Goal: Obtain resource: Download file/media

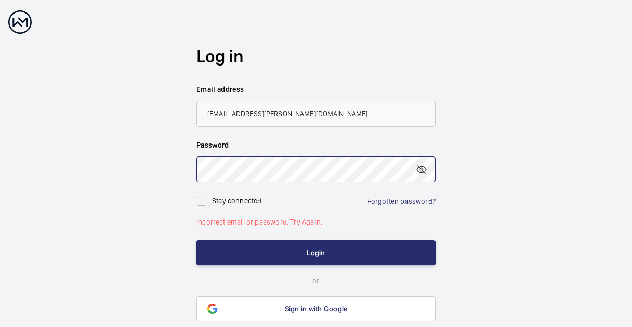
click at [191, 161] on wm-front-auth-container "Log in Email address [EMAIL_ADDRESS][PERSON_NAME][DOMAIN_NAME] Password Stay co…" at bounding box center [316, 183] width 632 height 367
click at [421, 170] on mat-icon at bounding box center [421, 169] width 12 height 12
click at [205, 198] on input "checkbox" at bounding box center [201, 201] width 21 height 21
checkbox input "true"
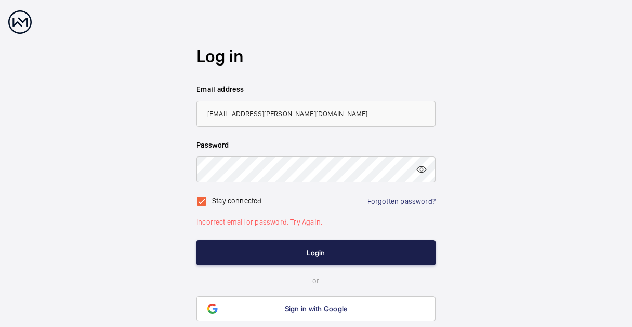
click at [328, 253] on button "Login" at bounding box center [315, 252] width 239 height 25
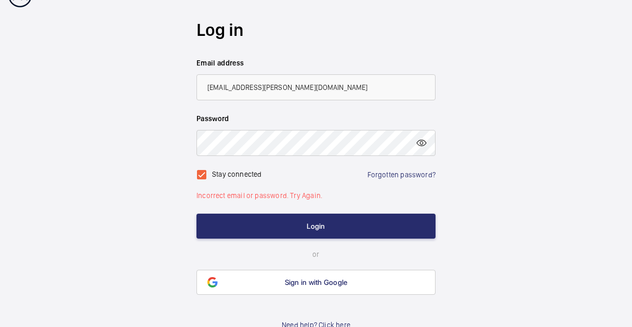
scroll to position [39, 0]
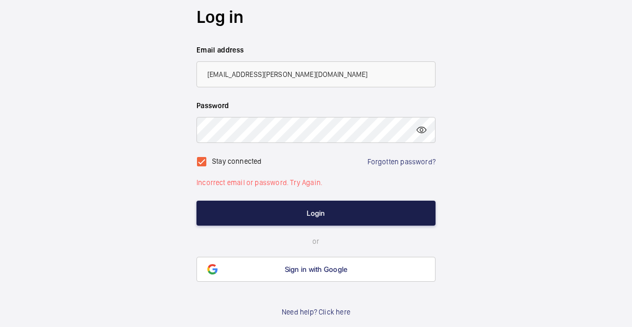
click at [345, 215] on button "Login" at bounding box center [315, 213] width 239 height 25
click at [343, 212] on button "Login" at bounding box center [315, 213] width 239 height 25
click at [343, 211] on button "Login" at bounding box center [315, 213] width 239 height 25
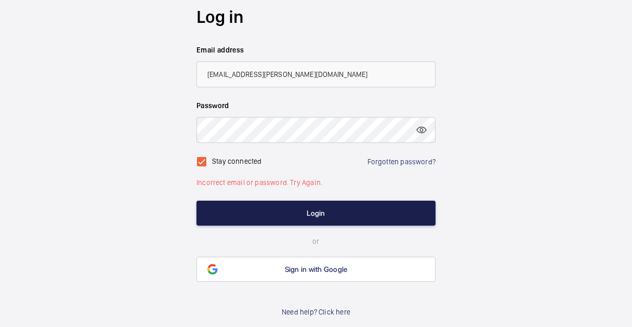
click at [343, 211] on button "Login" at bounding box center [315, 213] width 239 height 25
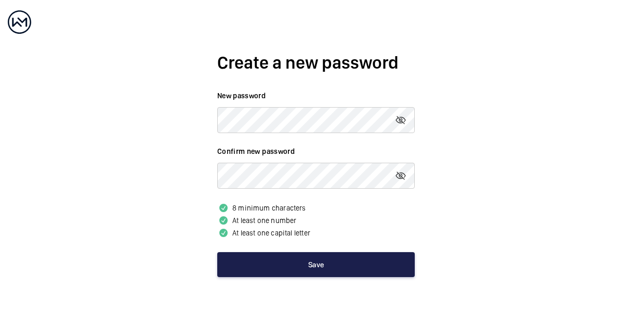
click at [325, 271] on button "Save" at bounding box center [315, 264] width 197 height 25
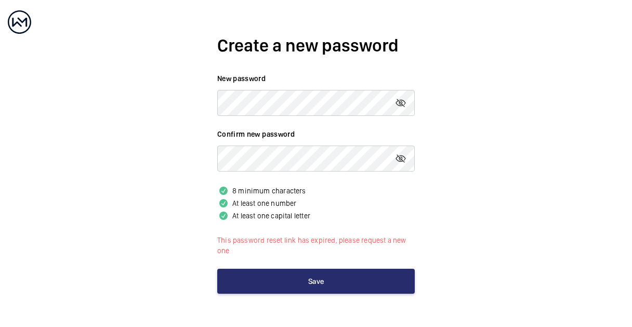
click at [16, 23] on div at bounding box center [19, 21] width 23 height 23
click at [260, 44] on h2 "Create a new password" at bounding box center [315, 45] width 197 height 24
click at [267, 45] on h2 "Create a new password" at bounding box center [315, 45] width 197 height 24
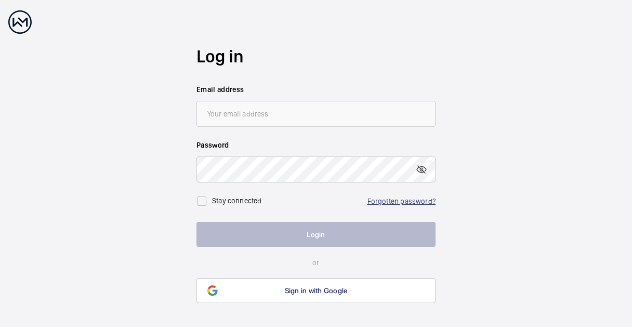
click at [404, 197] on link "Forgotten password?" at bounding box center [401, 201] width 68 height 8
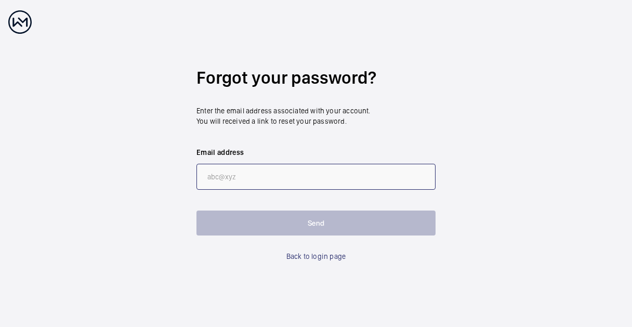
click at [282, 172] on input "email" at bounding box center [315, 177] width 239 height 26
type input "[EMAIL_ADDRESS][PERSON_NAME][DOMAIN_NAME]"
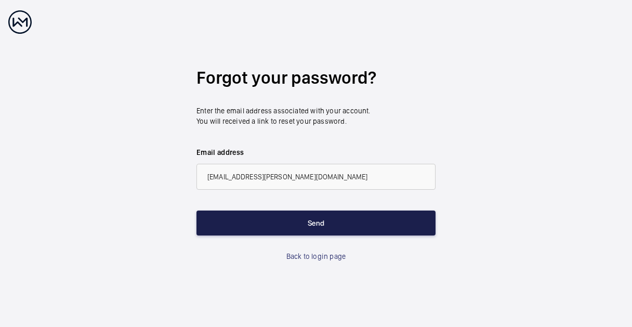
click at [295, 225] on button "Send" at bounding box center [315, 222] width 239 height 25
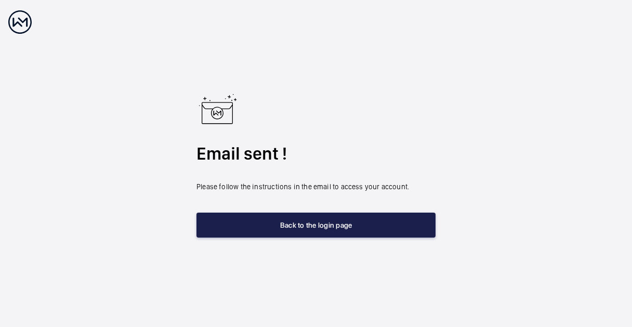
click at [254, 215] on button "Back to the login page" at bounding box center [315, 224] width 239 height 25
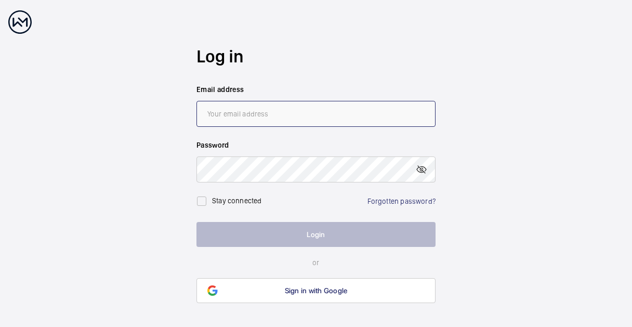
click at [240, 117] on input "email" at bounding box center [315, 114] width 239 height 26
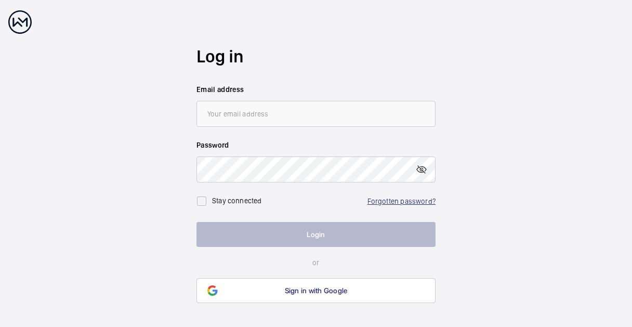
drag, startPoint x: 414, startPoint y: 208, endPoint x: 410, endPoint y: 204, distance: 5.5
click at [413, 206] on div "Stay connected Forgotten password?" at bounding box center [315, 196] width 239 height 29
click at [409, 201] on link "Forgotten password?" at bounding box center [401, 201] width 68 height 8
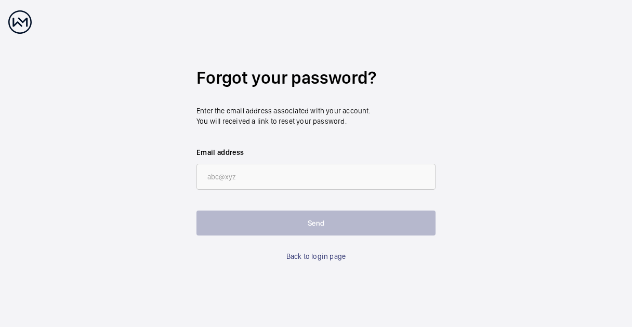
click at [17, 21] on div at bounding box center [19, 21] width 23 height 23
click at [15, 21] on div at bounding box center [19, 21] width 23 height 23
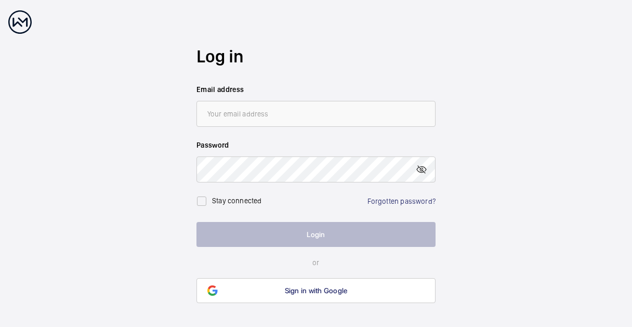
drag, startPoint x: 272, startPoint y: 99, endPoint x: 277, endPoint y: 107, distance: 9.4
click at [273, 100] on wm-front-input "Email address" at bounding box center [315, 105] width 239 height 43
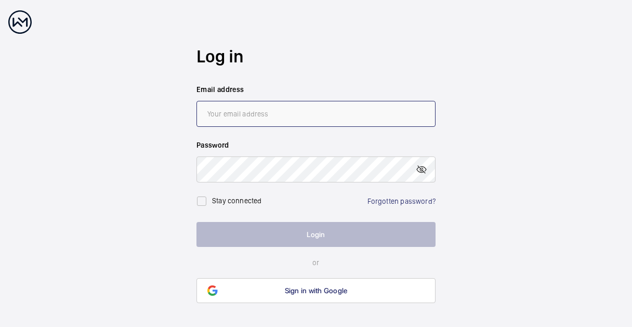
click at [281, 112] on input "email" at bounding box center [315, 114] width 239 height 26
type input "[EMAIL_ADDRESS][DOMAIN_NAME]"
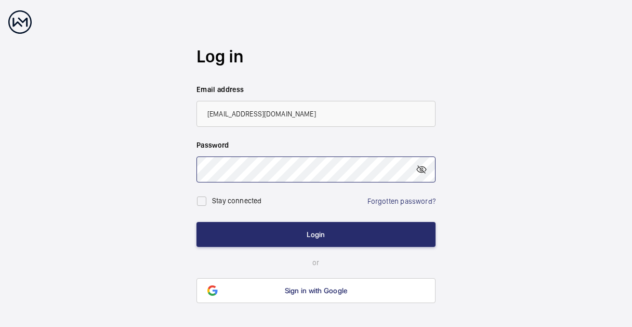
click at [196, 222] on button "Login" at bounding box center [315, 234] width 239 height 25
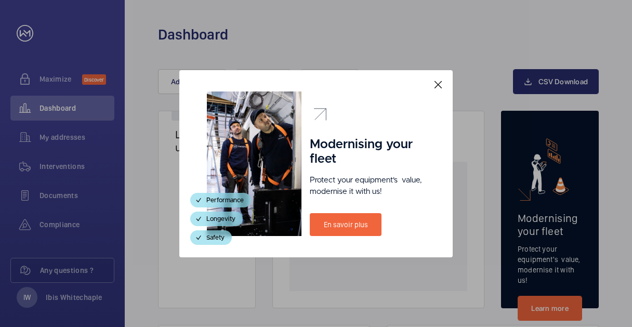
click at [440, 86] on mat-icon at bounding box center [438, 84] width 12 height 12
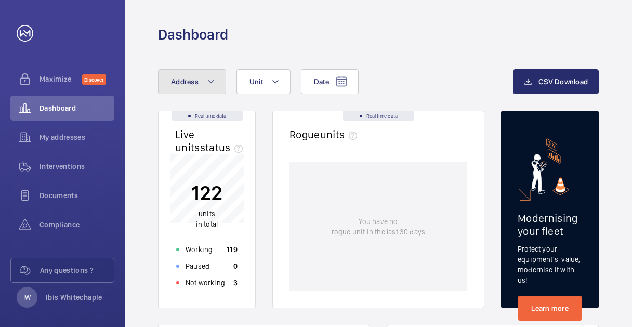
click at [211, 83] on mat-icon at bounding box center [211, 81] width 8 height 12
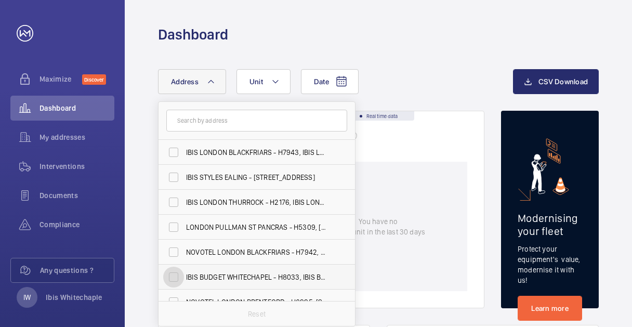
click at [177, 273] on input "IBIS BUDGET WHITECHAPEL - H8033, IBIS BUDGET WHITECHAPEL, [STREET_ADDRESS]" at bounding box center [173, 277] width 21 height 21
checkbox input "true"
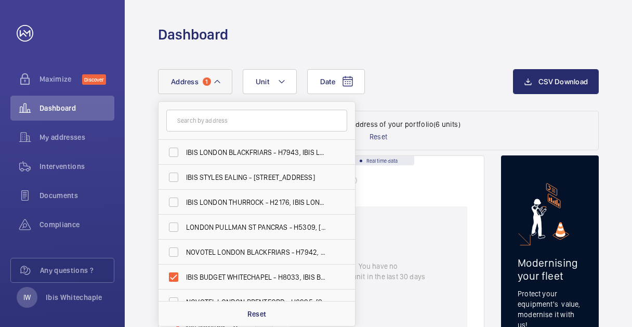
drag, startPoint x: 407, startPoint y: 77, endPoint x: 397, endPoint y: 84, distance: 12.0
click at [408, 77] on div "Date Address 1 [GEOGRAPHIC_DATA], [STREET_ADDRESS] IBIS STYLES EALING - [STREET…" at bounding box center [335, 81] width 355 height 25
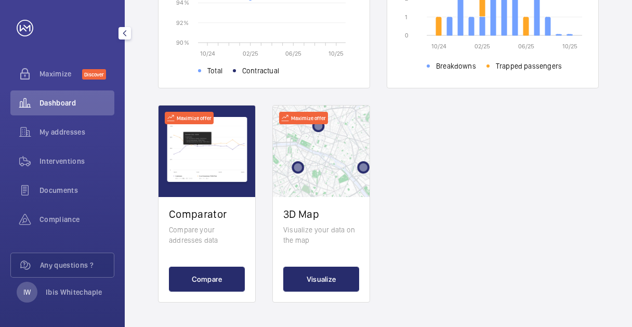
scroll to position [427, 0]
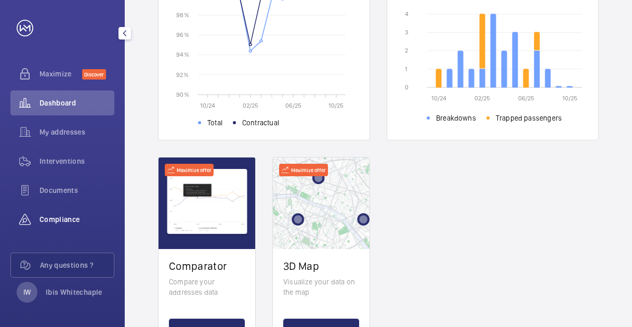
click at [55, 220] on span "Compliance" at bounding box center [76, 219] width 75 height 10
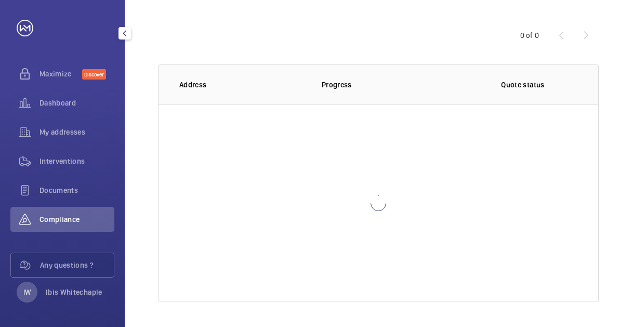
scroll to position [96, 0]
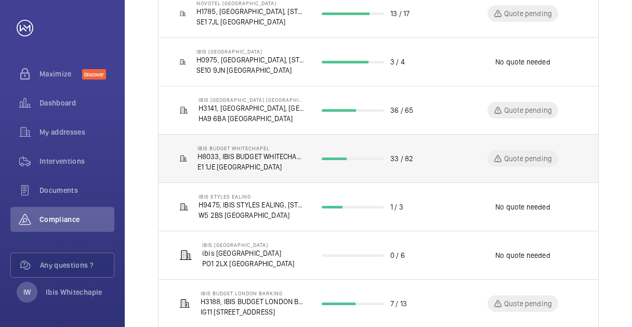
scroll to position [260, 0]
click at [520, 156] on p "Quote pending" at bounding box center [528, 158] width 48 height 10
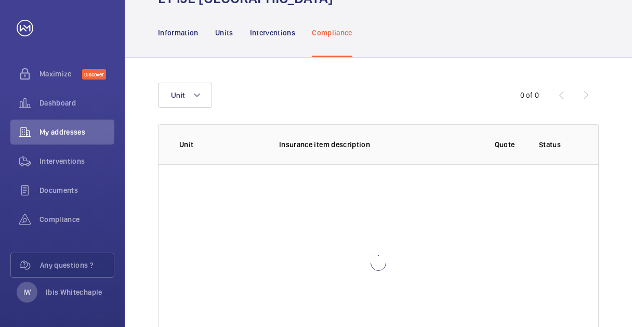
scroll to position [155, 0]
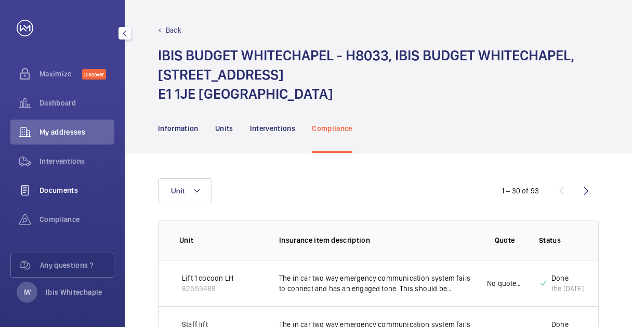
click at [59, 186] on span "Documents" at bounding box center [76, 190] width 75 height 10
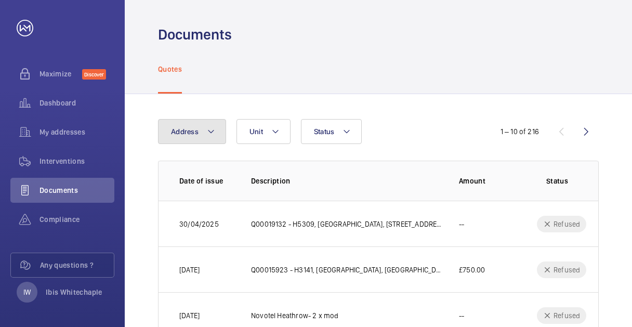
click at [209, 136] on mat-icon at bounding box center [211, 131] width 8 height 12
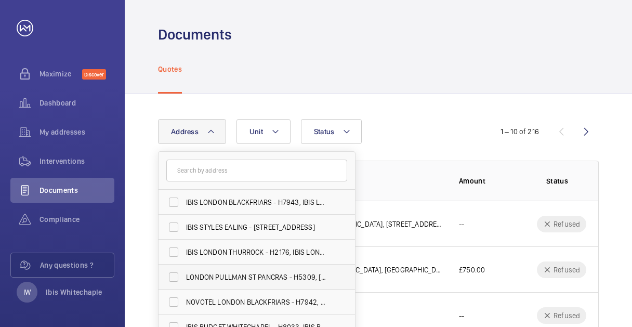
scroll to position [52, 0]
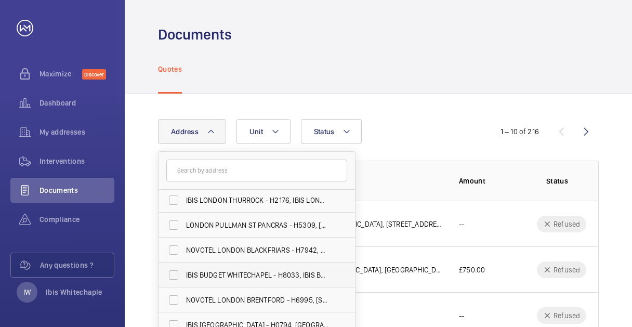
click at [221, 273] on span "IBIS BUDGET WHITECHAPEL - H8033, IBIS BUDGET WHITECHAPEL, [STREET_ADDRESS]" at bounding box center [257, 275] width 143 height 10
click at [184, 273] on input "IBIS BUDGET WHITECHAPEL - H8033, IBIS BUDGET WHITECHAPEL, [STREET_ADDRESS]" at bounding box center [173, 274] width 21 height 21
checkbox input "true"
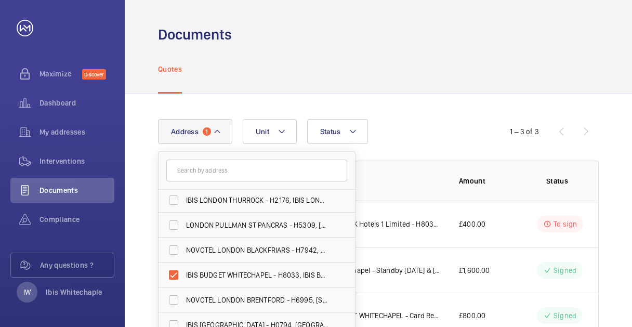
click at [427, 126] on div "Address [GEOGRAPHIC_DATA][STREET_ADDRESS] IBIS STYLES EALING - [STREET_ADDRESS]…" at bounding box center [316, 131] width 316 height 25
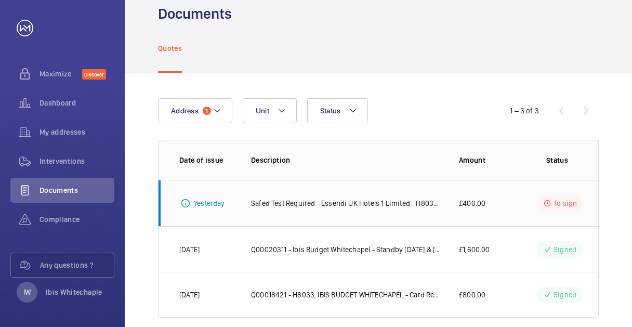
scroll to position [36, 0]
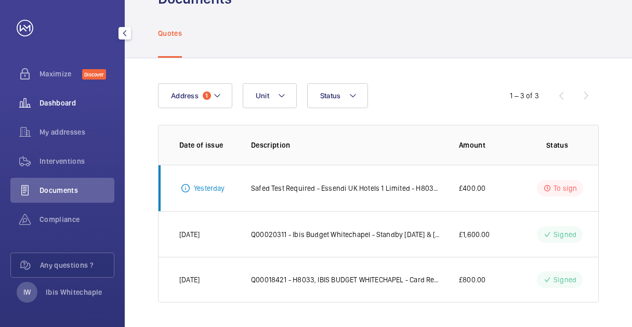
click at [62, 91] on div "Dashboard" at bounding box center [62, 102] width 104 height 25
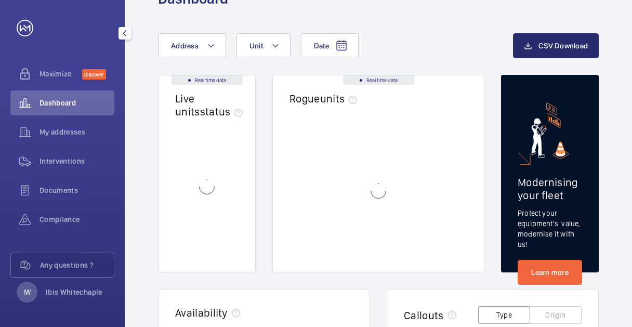
scroll to position [36, 0]
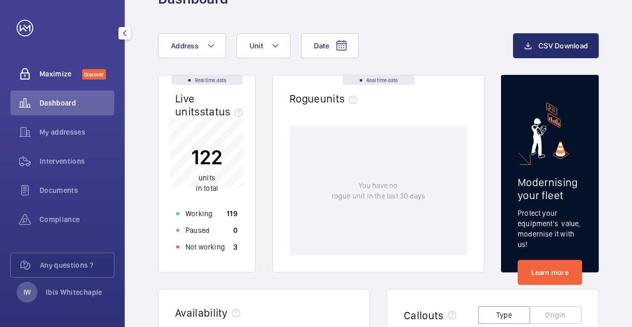
click at [60, 69] on span "Maximize" at bounding box center [60, 74] width 43 height 10
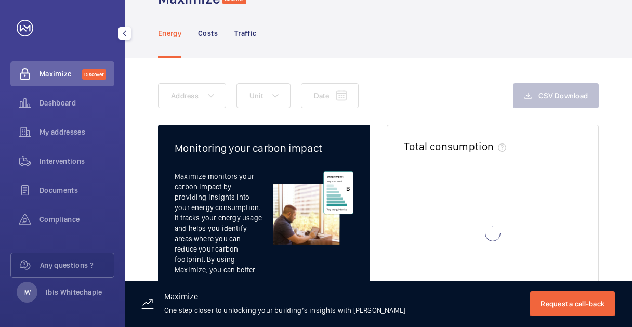
scroll to position [36, 0]
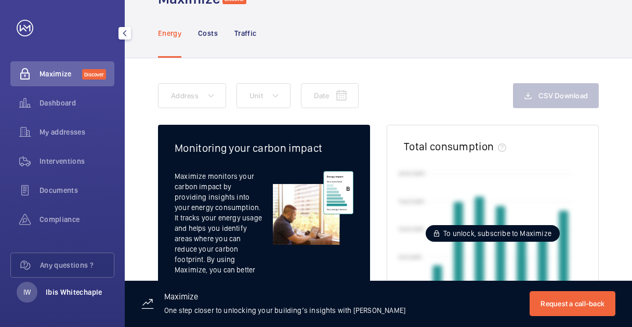
click at [81, 287] on p "Ibis Whitechaple" at bounding box center [74, 292] width 57 height 10
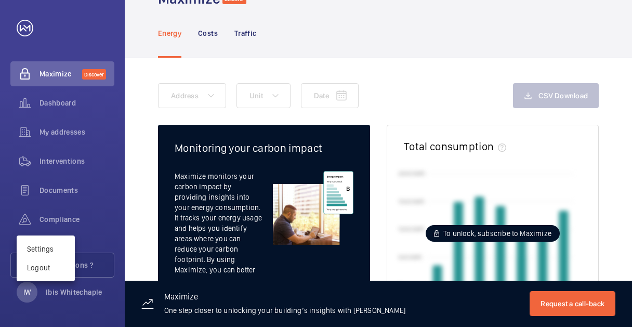
click at [60, 212] on div at bounding box center [316, 163] width 632 height 327
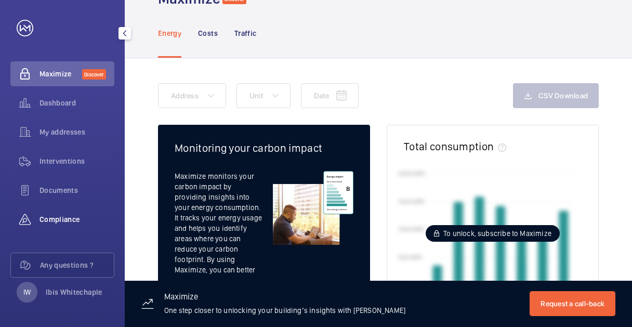
click at [60, 216] on span "Compliance" at bounding box center [76, 219] width 75 height 10
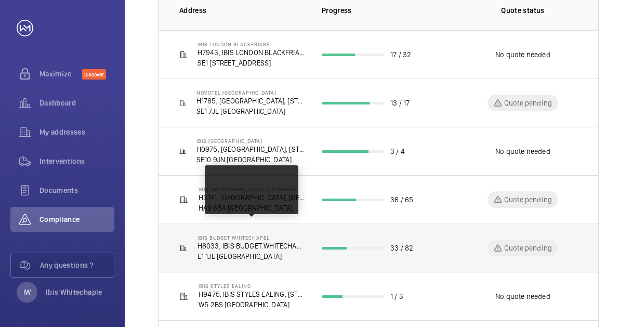
scroll to position [192, 0]
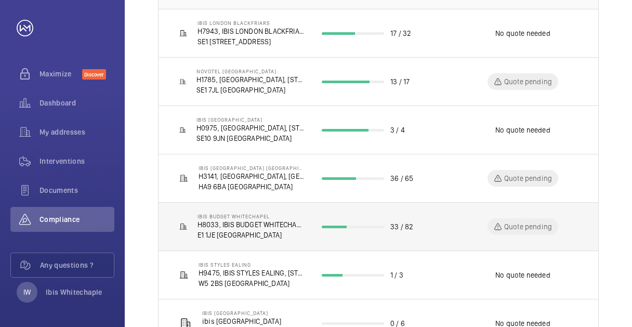
click at [339, 226] on div at bounding box center [334, 226] width 25 height 3
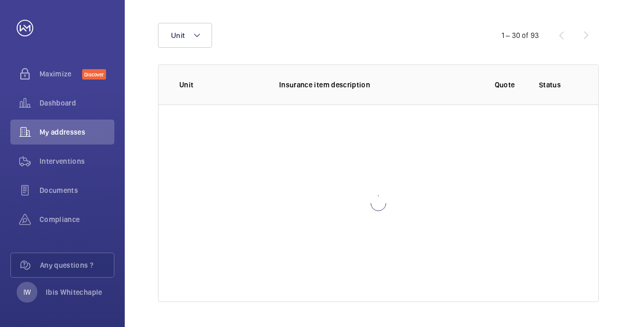
scroll to position [155, 0]
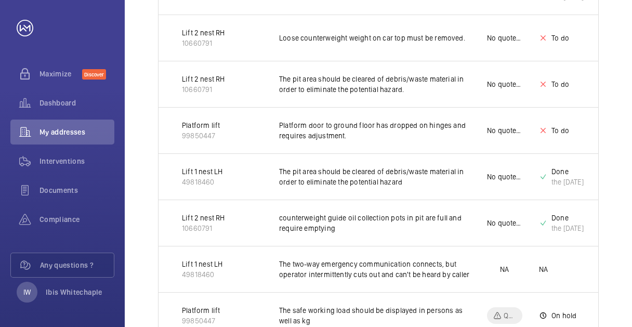
scroll to position [711, 0]
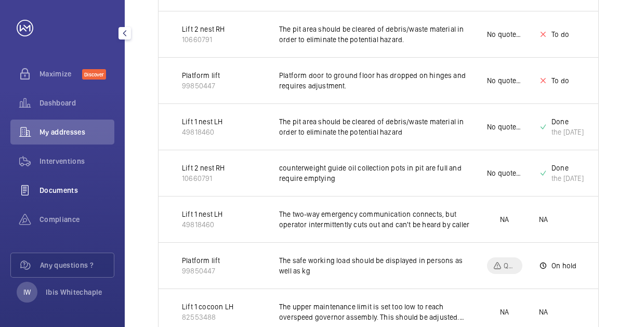
click at [61, 188] on span "Documents" at bounding box center [76, 190] width 75 height 10
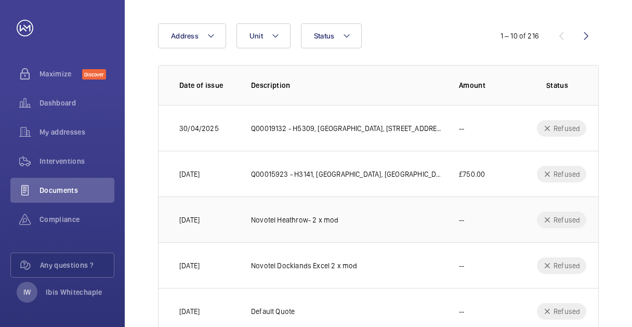
scroll to position [44, 0]
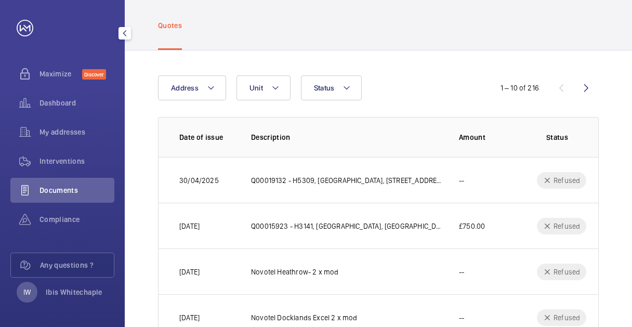
drag, startPoint x: 77, startPoint y: 187, endPoint x: 113, endPoint y: 222, distance: 51.1
click at [113, 222] on div "Maximize Discover Dashboard My addresses Interventions Documents Compliance Any…" at bounding box center [62, 163] width 125 height 327
click at [50, 160] on span "Interventions" at bounding box center [76, 161] width 75 height 10
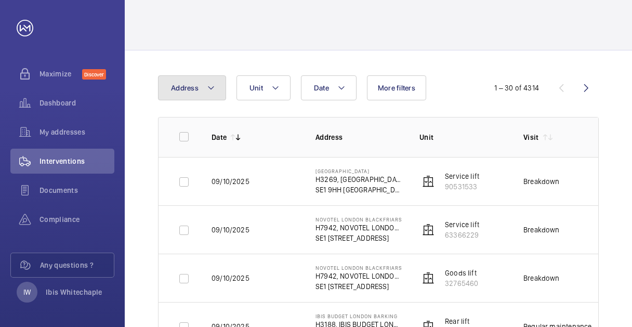
click at [212, 90] on mat-icon at bounding box center [211, 88] width 8 height 12
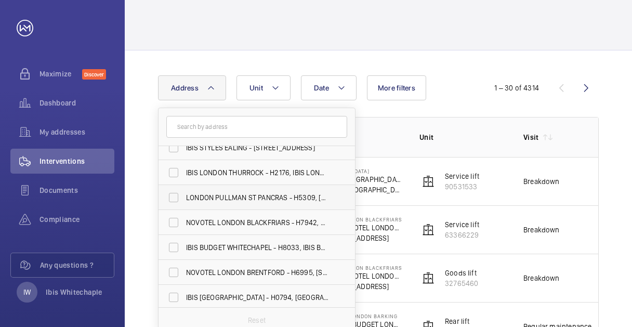
scroll to position [52, 0]
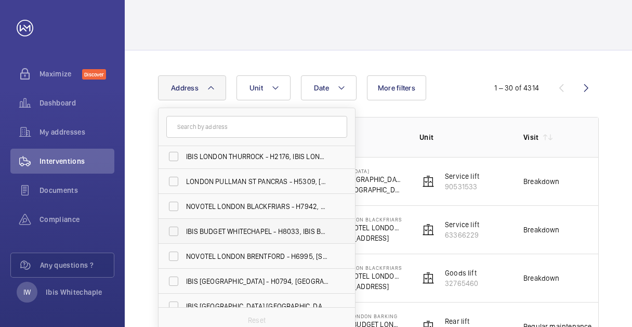
click at [218, 232] on span "IBIS BUDGET WHITECHAPEL - H8033, IBIS BUDGET WHITECHAPEL, [STREET_ADDRESS]" at bounding box center [257, 231] width 143 height 10
click at [184, 232] on input "IBIS BUDGET WHITECHAPEL - H8033, IBIS BUDGET WHITECHAPEL, [STREET_ADDRESS]" at bounding box center [173, 231] width 21 height 21
checkbox input "true"
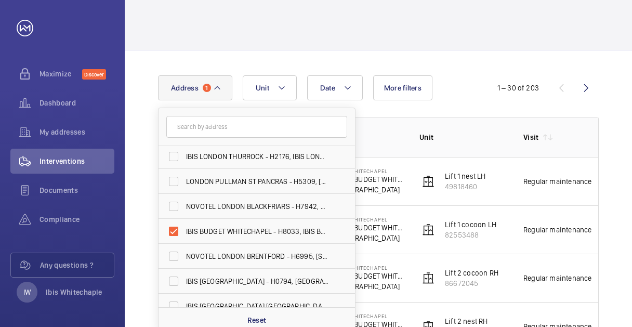
click at [474, 126] on th "Unit" at bounding box center [455, 137] width 104 height 40
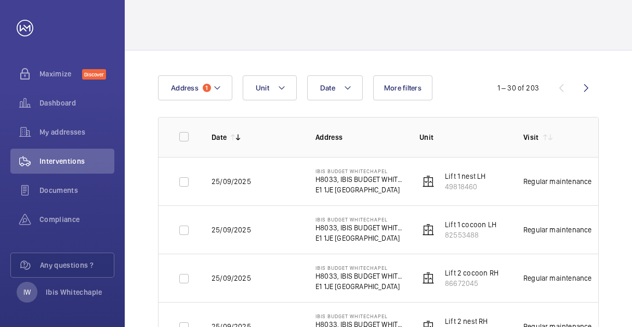
drag, startPoint x: 339, startPoint y: 178, endPoint x: 299, endPoint y: 184, distance: 40.5
click at [299, 184] on td "IBIS BUDGET WHITECHAPEL H8033, IBIS BUDGET WHITECHAPEL, [STREET_ADDRESS]" at bounding box center [351, 181] width 104 height 48
drag, startPoint x: 299, startPoint y: 184, endPoint x: 361, endPoint y: 178, distance: 61.6
click at [361, 178] on p "H8033, IBIS BUDGET WHITECHAPEL, [STREET_ADDRESS]" at bounding box center [358, 179] width 87 height 10
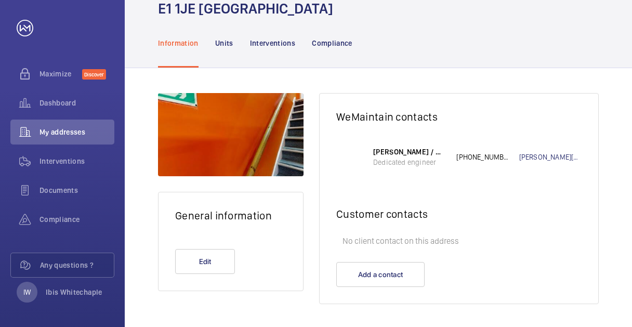
scroll to position [87, 0]
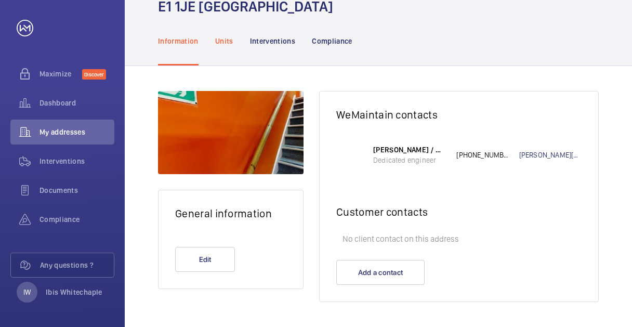
click at [224, 41] on p "Units" at bounding box center [224, 41] width 18 height 10
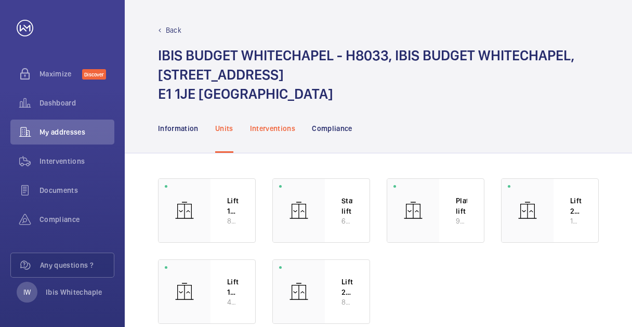
click at [276, 127] on p "Interventions" at bounding box center [273, 128] width 46 height 10
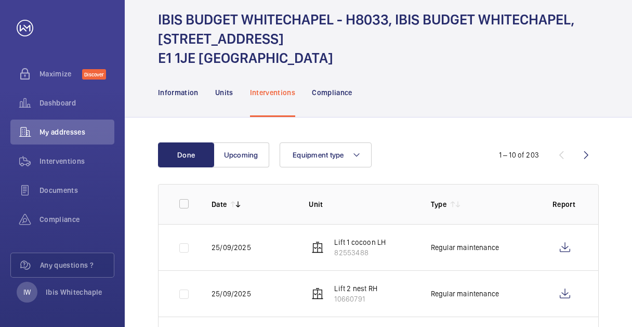
scroll to position [52, 0]
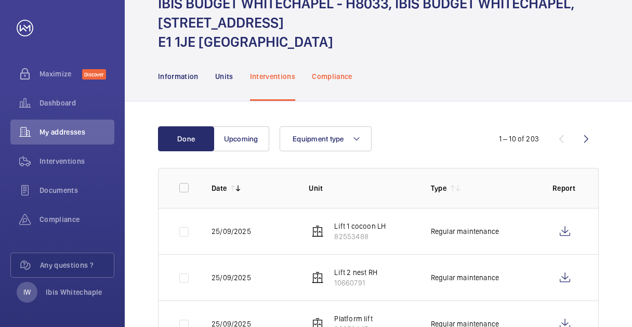
click at [326, 73] on p "Compliance" at bounding box center [332, 76] width 41 height 10
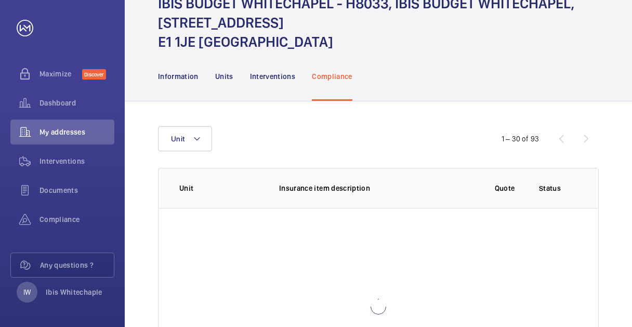
scroll to position [52, 0]
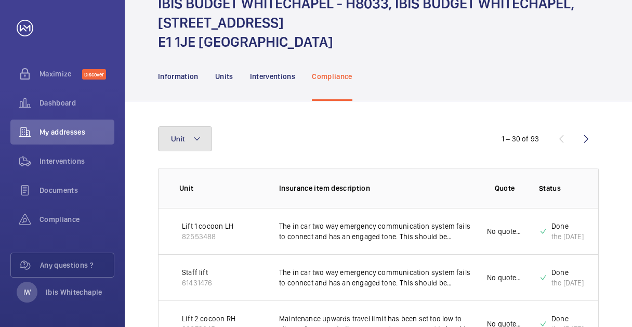
click at [209, 136] on button "Unit" at bounding box center [185, 138] width 54 height 25
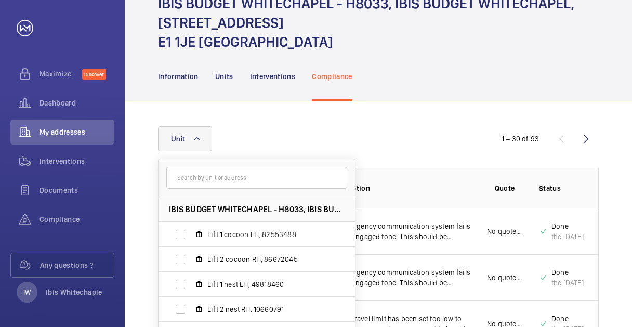
scroll to position [52, 0]
click at [208, 136] on button "Unit" at bounding box center [185, 138] width 54 height 25
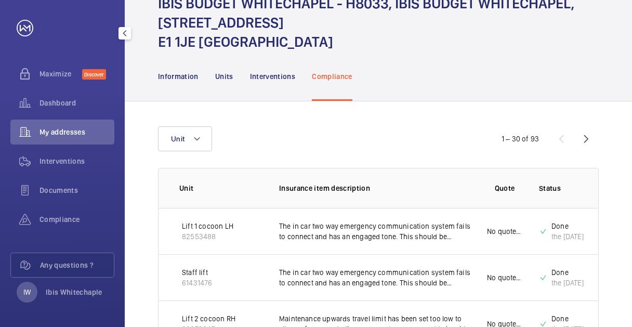
drag, startPoint x: 28, startPoint y: 26, endPoint x: 32, endPoint y: 32, distance: 7.1
click at [28, 26] on link at bounding box center [25, 28] width 17 height 17
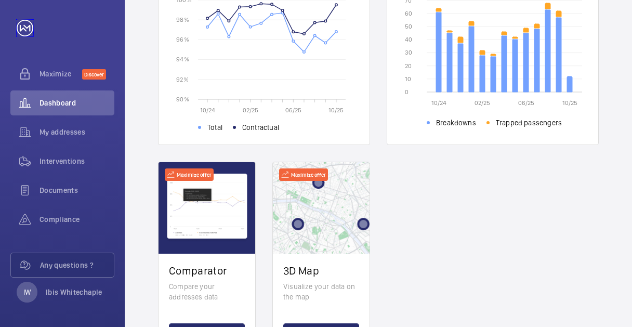
scroll to position [434, 0]
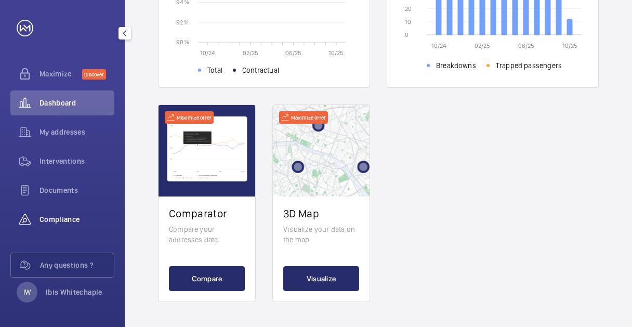
click at [71, 218] on span "Compliance" at bounding box center [76, 219] width 75 height 10
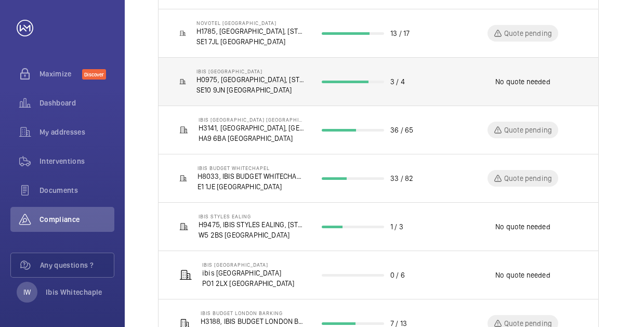
scroll to position [221, 0]
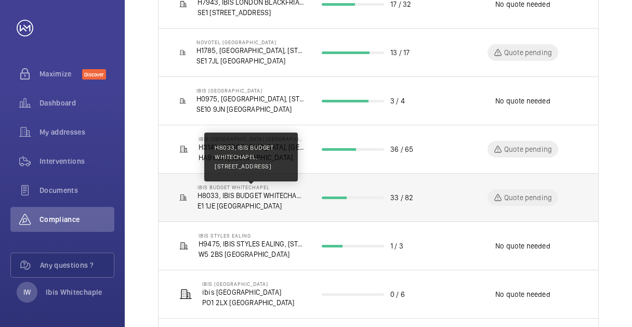
click at [235, 195] on p "H8033, IBIS BUDGET WHITECHAPEL, [STREET_ADDRESS]" at bounding box center [251, 195] width 108 height 10
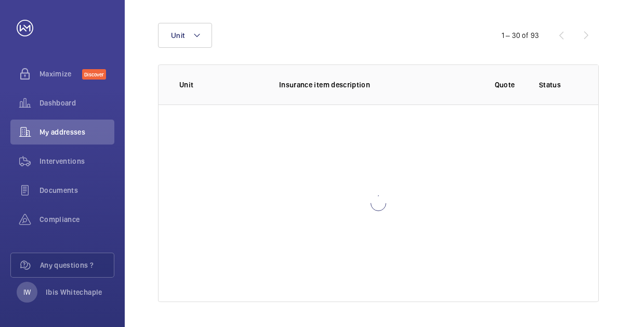
scroll to position [155, 0]
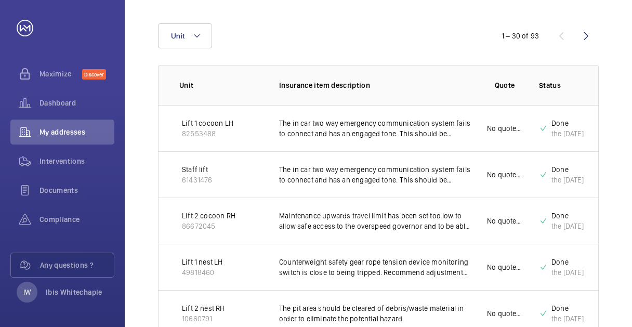
scroll to position [280, 0]
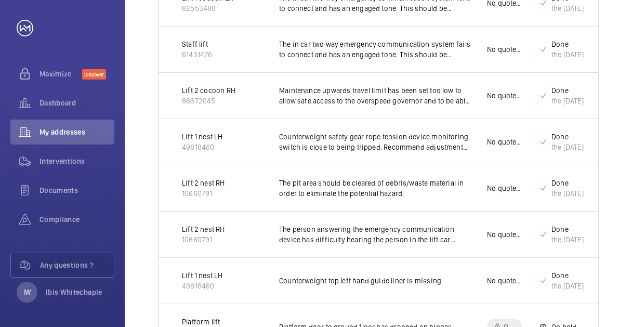
click at [311, 87] on p "Maintenance upwards travel limit has been set too low to allow safe access to t…" at bounding box center [374, 95] width 191 height 21
click at [310, 88] on p "Maintenance upwards travel limit has been set too low to allow safe access to t…" at bounding box center [374, 95] width 191 height 21
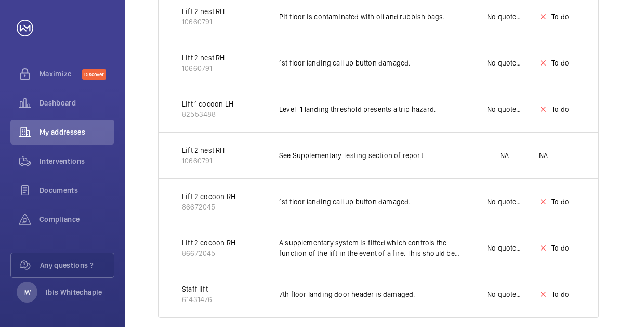
scroll to position [1340, 0]
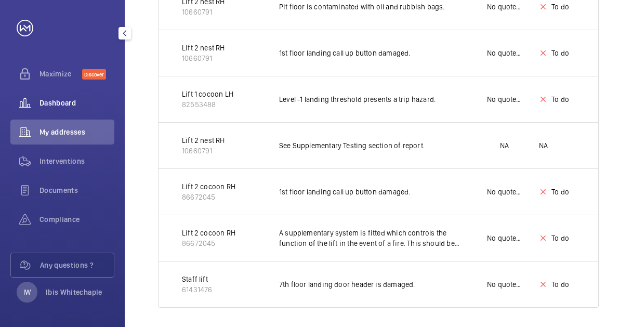
click at [59, 107] on span "Dashboard" at bounding box center [76, 103] width 75 height 10
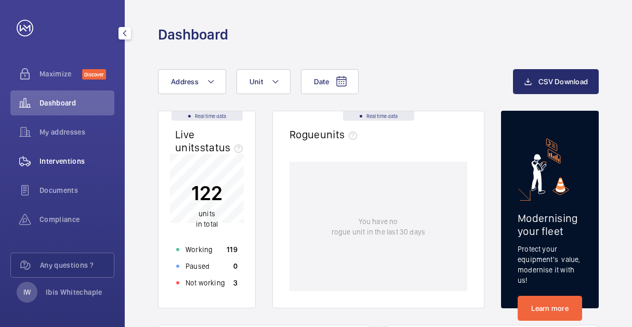
click at [75, 161] on span "Interventions" at bounding box center [76, 161] width 75 height 10
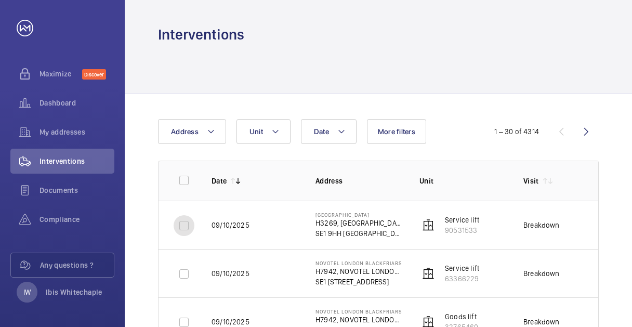
click at [184, 224] on input "checkbox" at bounding box center [184, 225] width 21 height 21
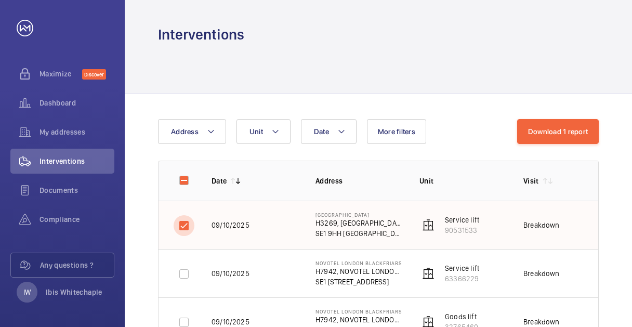
click at [183, 224] on input "checkbox" at bounding box center [184, 225] width 21 height 21
checkbox input "false"
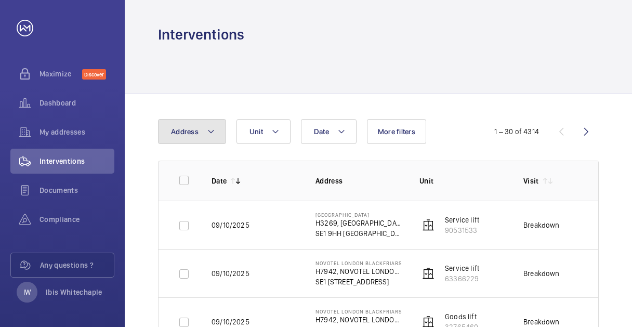
click at [207, 131] on mat-icon at bounding box center [211, 131] width 8 height 12
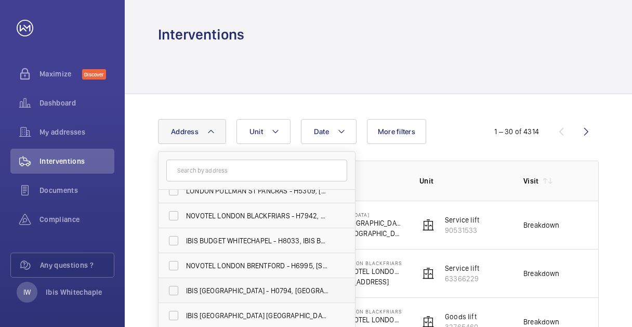
scroll to position [88, 0]
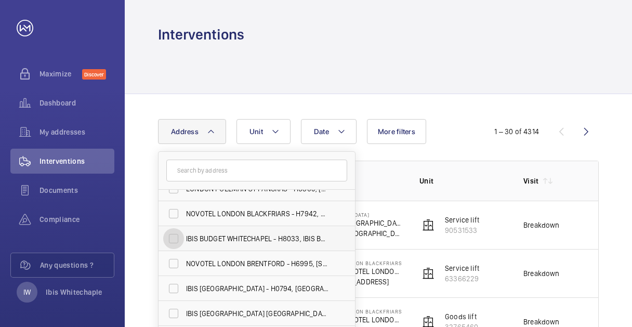
click at [173, 242] on input "IBIS BUDGET WHITECHAPEL - H8033, IBIS BUDGET WHITECHAPEL, [STREET_ADDRESS]" at bounding box center [173, 238] width 21 height 21
checkbox input "true"
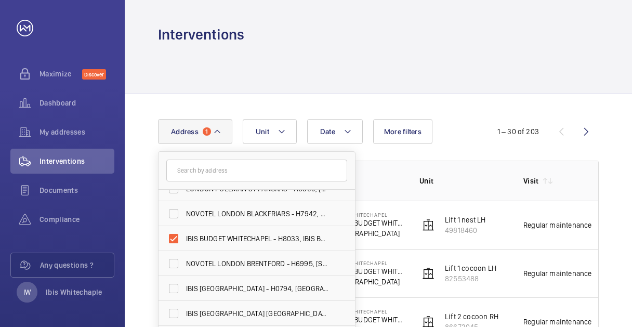
drag, startPoint x: 483, startPoint y: 170, endPoint x: 471, endPoint y: 170, distance: 11.4
click at [482, 170] on th "Unit" at bounding box center [455, 181] width 104 height 40
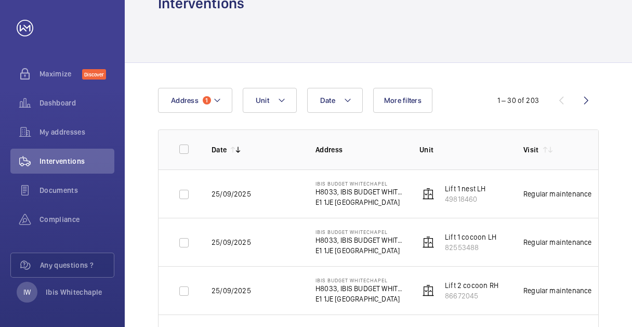
scroll to position [52, 0]
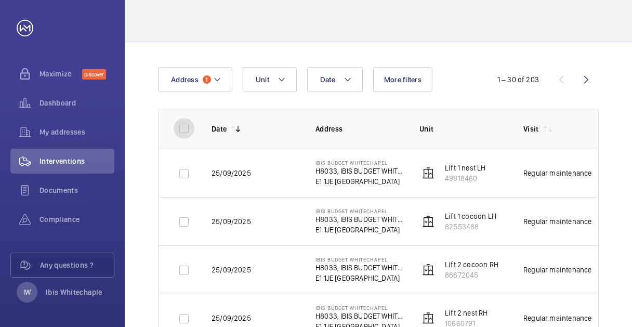
click at [184, 127] on input "checkbox" at bounding box center [184, 128] width 21 height 21
checkbox input "true"
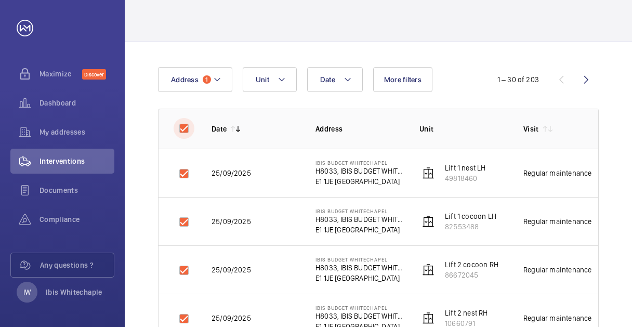
checkbox input "true"
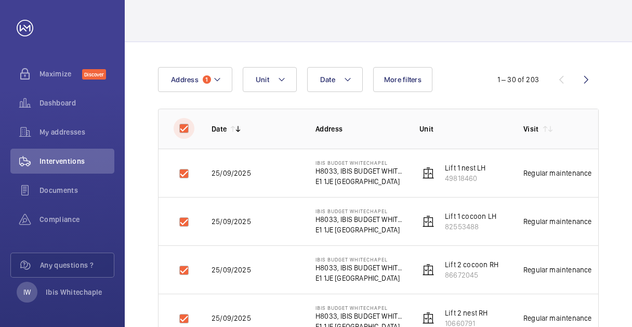
checkbox input "true"
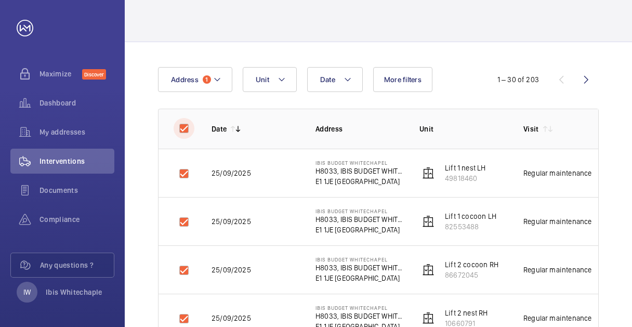
checkbox input "true"
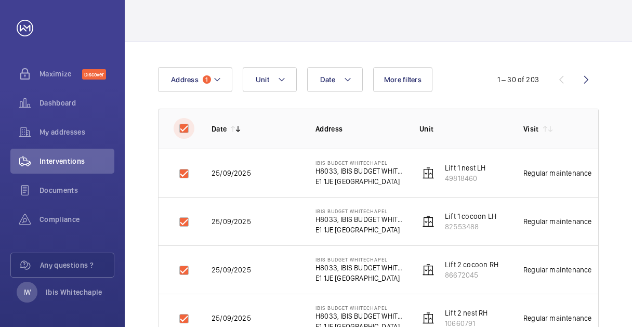
checkbox input "true"
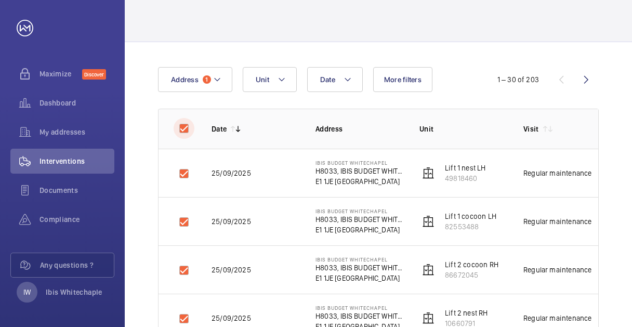
checkbox input "true"
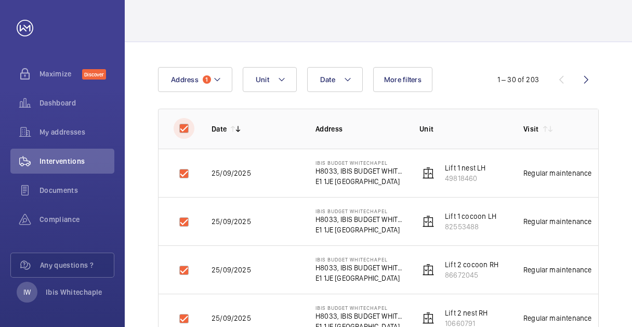
checkbox input "true"
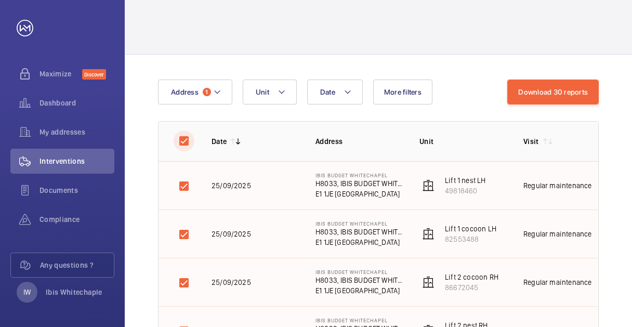
scroll to position [0, 0]
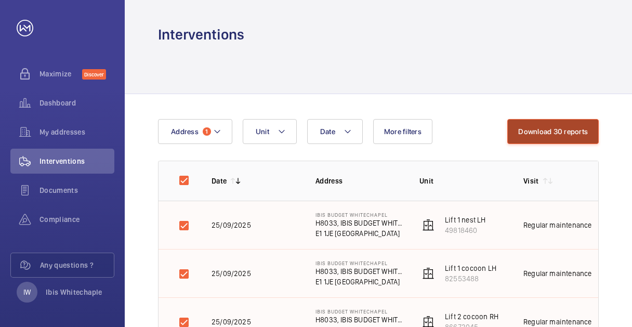
click at [575, 132] on button "Download 30 reports" at bounding box center [552, 131] width 91 height 25
click at [557, 130] on button "Download 30 reports" at bounding box center [552, 131] width 91 height 25
click at [408, 19] on div "Interventions" at bounding box center [378, 22] width 507 height 44
click at [452, 55] on div at bounding box center [378, 68] width 441 height 49
click at [354, 30] on div "Interventions" at bounding box center [378, 22] width 507 height 44
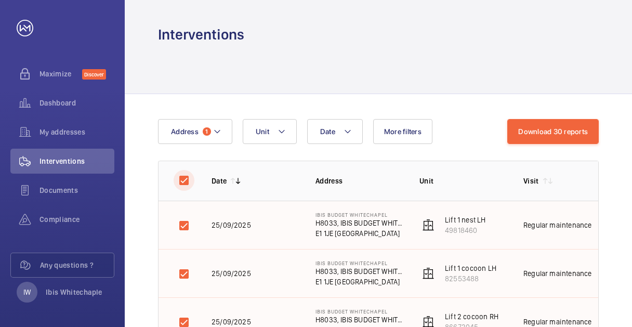
click at [182, 179] on input "checkbox" at bounding box center [184, 180] width 21 height 21
checkbox input "false"
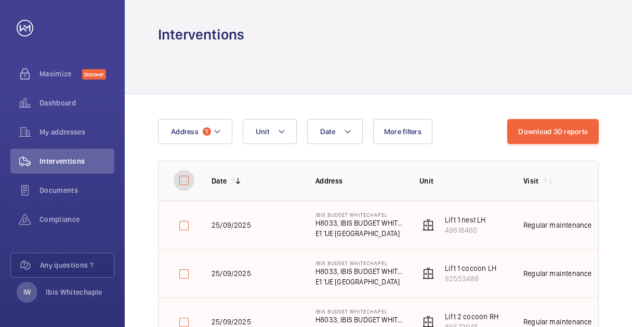
checkbox input "false"
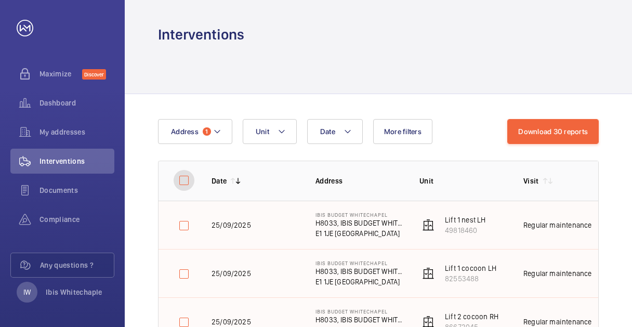
checkbox input "false"
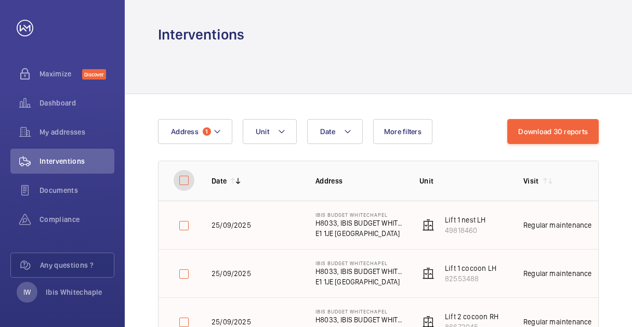
checkbox input "false"
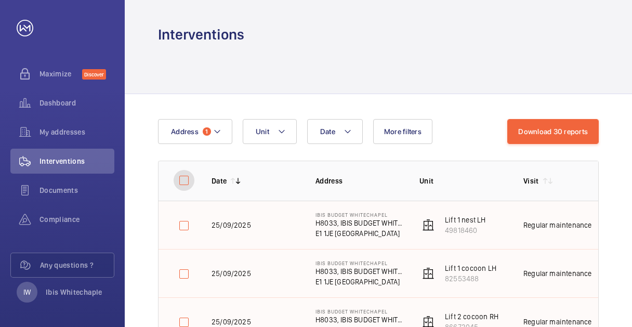
checkbox input "false"
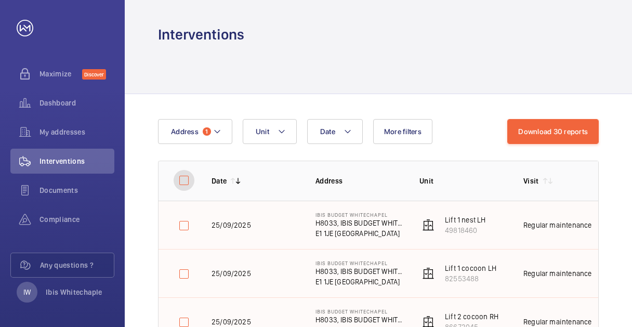
checkbox input "false"
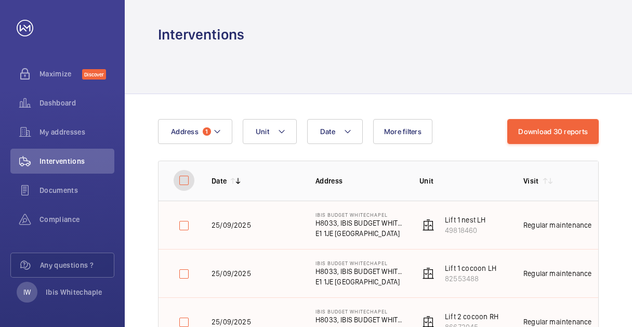
checkbox input "false"
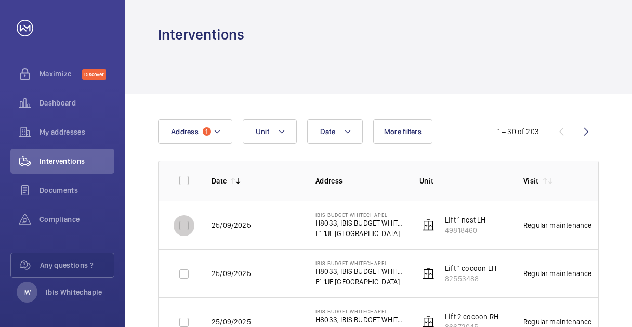
click at [188, 223] on input "checkbox" at bounding box center [184, 225] width 21 height 21
checkbox input "true"
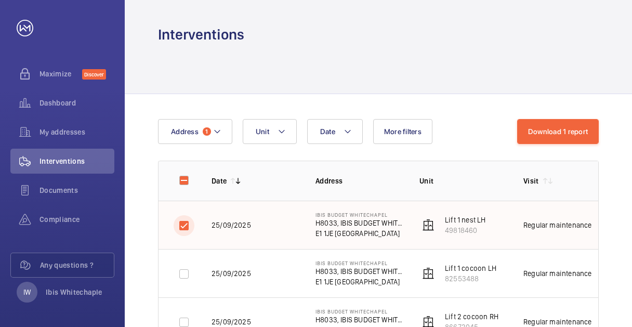
scroll to position [52, 0]
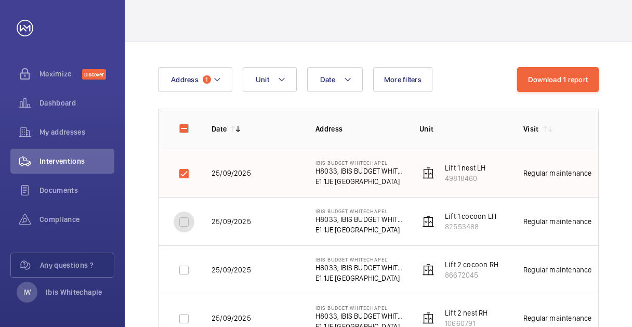
click at [184, 222] on input "checkbox" at bounding box center [184, 221] width 21 height 21
checkbox input "true"
click at [181, 273] on input "checkbox" at bounding box center [184, 270] width 21 height 21
checkbox input "true"
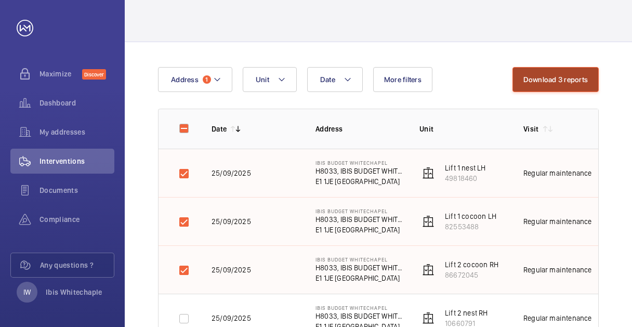
click at [550, 78] on button "Download 3 reports" at bounding box center [555, 79] width 87 height 25
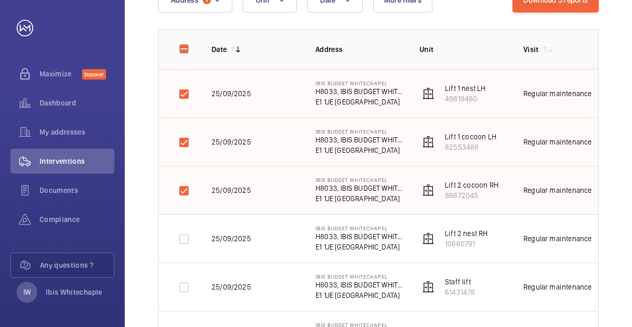
scroll to position [104, 0]
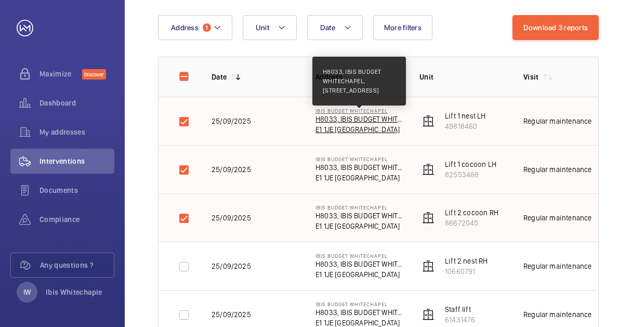
click at [323, 121] on p "H8033, IBIS BUDGET WHITECHAPEL, [STREET_ADDRESS]" at bounding box center [358, 119] width 87 height 10
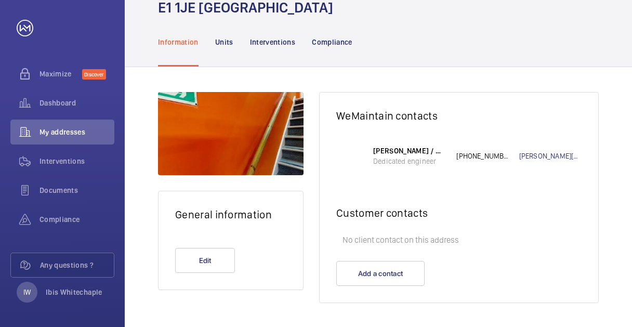
scroll to position [87, 0]
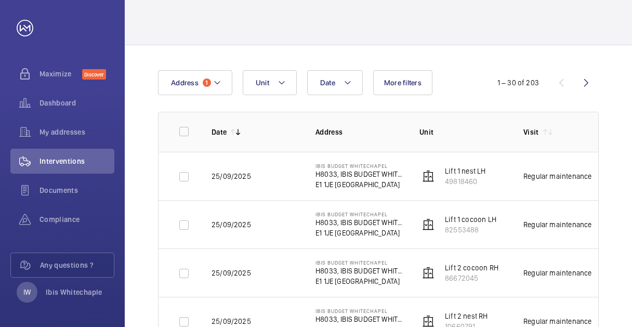
scroll to position [52, 0]
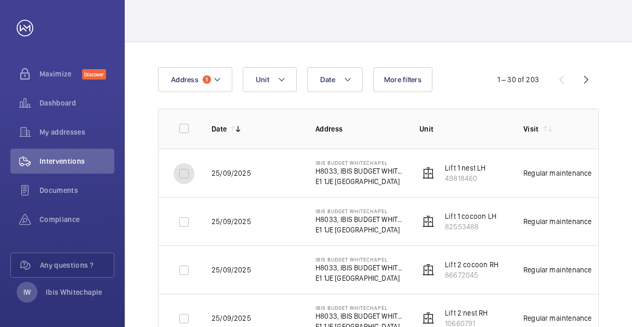
click at [188, 174] on input "checkbox" at bounding box center [184, 173] width 21 height 21
checkbox input "true"
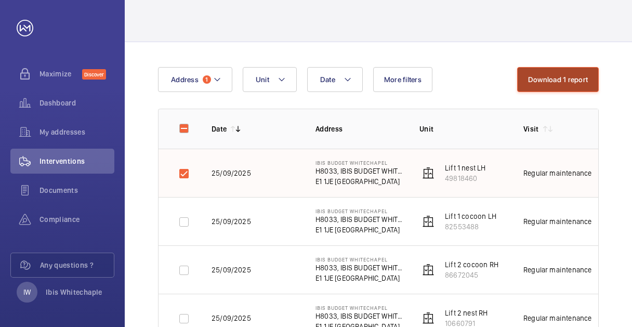
click at [564, 76] on button "Download 1 report" at bounding box center [558, 79] width 82 height 25
click at [567, 88] on button "Download 1 report" at bounding box center [558, 79] width 82 height 25
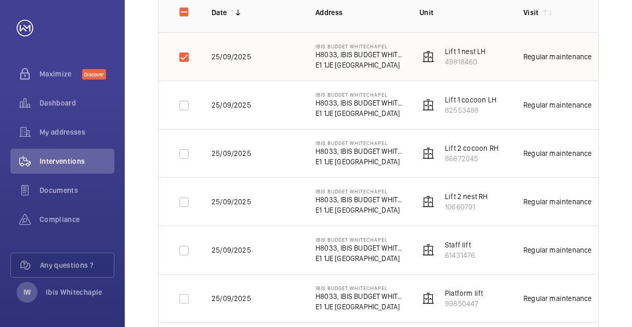
scroll to position [104, 0]
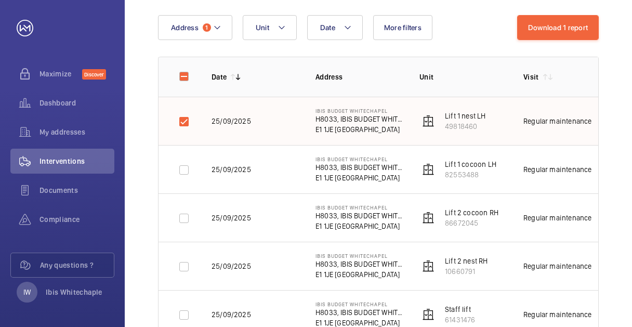
click at [544, 172] on div "Regular maintenance" at bounding box center [557, 169] width 68 height 10
click at [543, 172] on div "Regular maintenance" at bounding box center [557, 169] width 68 height 10
click at [448, 171] on p "82553488" at bounding box center [470, 174] width 51 height 10
click at [218, 170] on p "25/09/2025" at bounding box center [230, 169] width 39 height 10
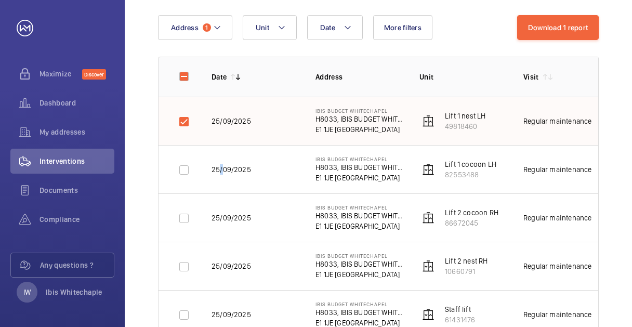
click at [218, 170] on p "25/09/2025" at bounding box center [230, 169] width 39 height 10
drag, startPoint x: 563, startPoint y: 87, endPoint x: 576, endPoint y: 44, distance: 44.4
click at [564, 86] on th "Visit" at bounding box center [559, 77] width 104 height 40
